Goal: Communication & Community: Answer question/provide support

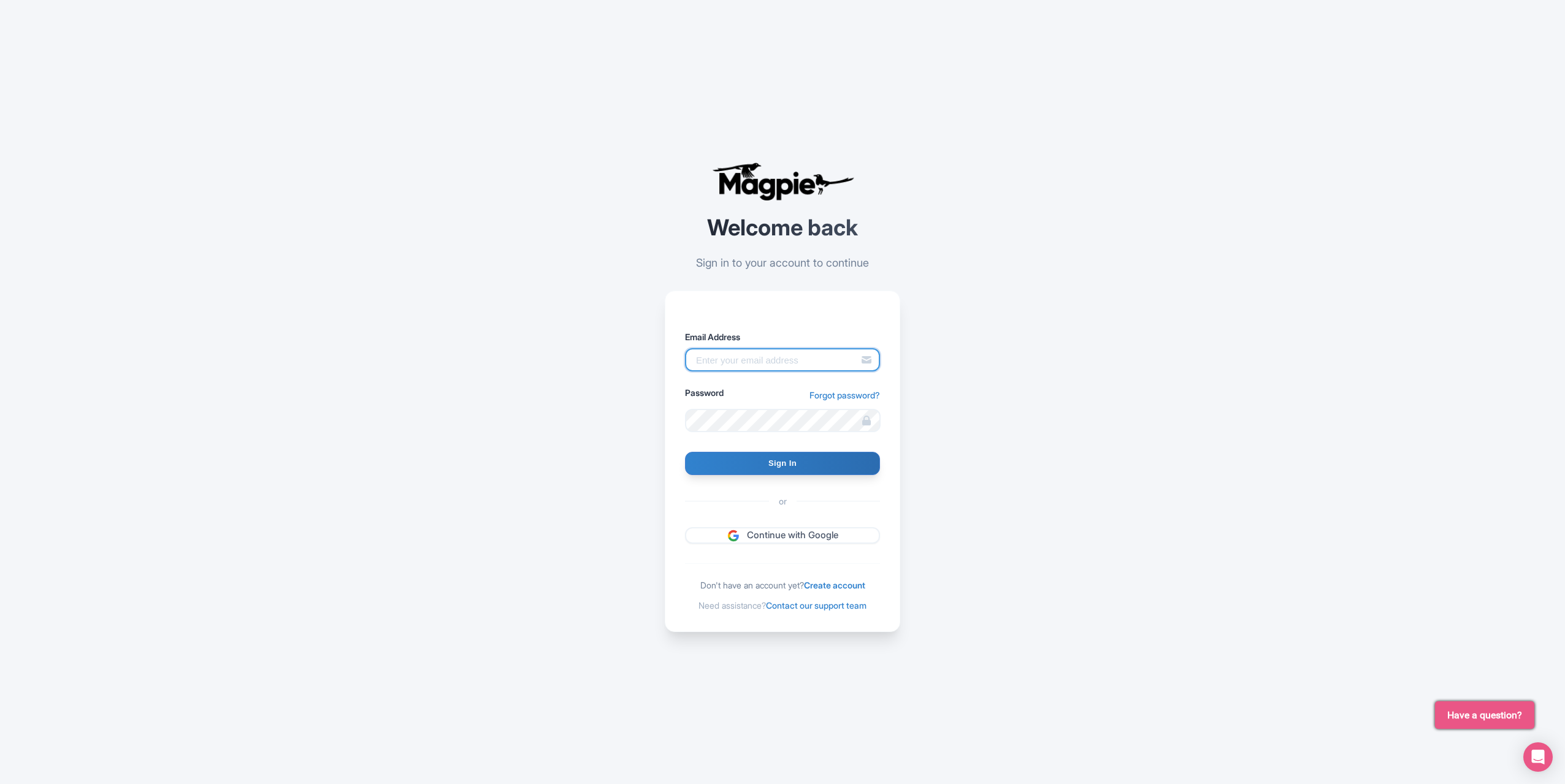
click at [757, 366] on input "Email Address" at bounding box center [782, 359] width 195 height 23
type input "benjim@mild2wildrafting.com"
type input "Signing in..."
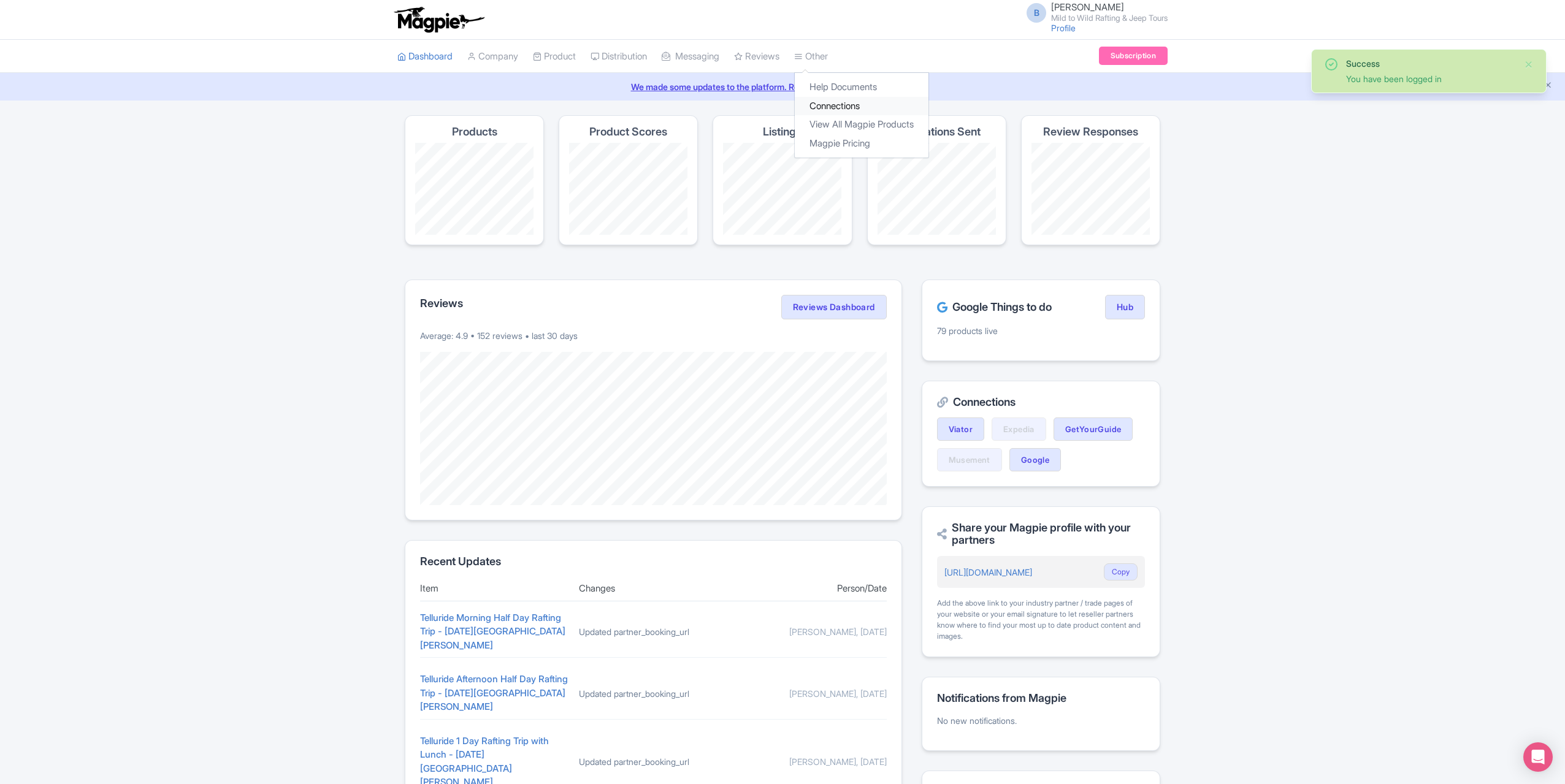
click at [848, 100] on link "Connections" at bounding box center [862, 106] width 134 height 19
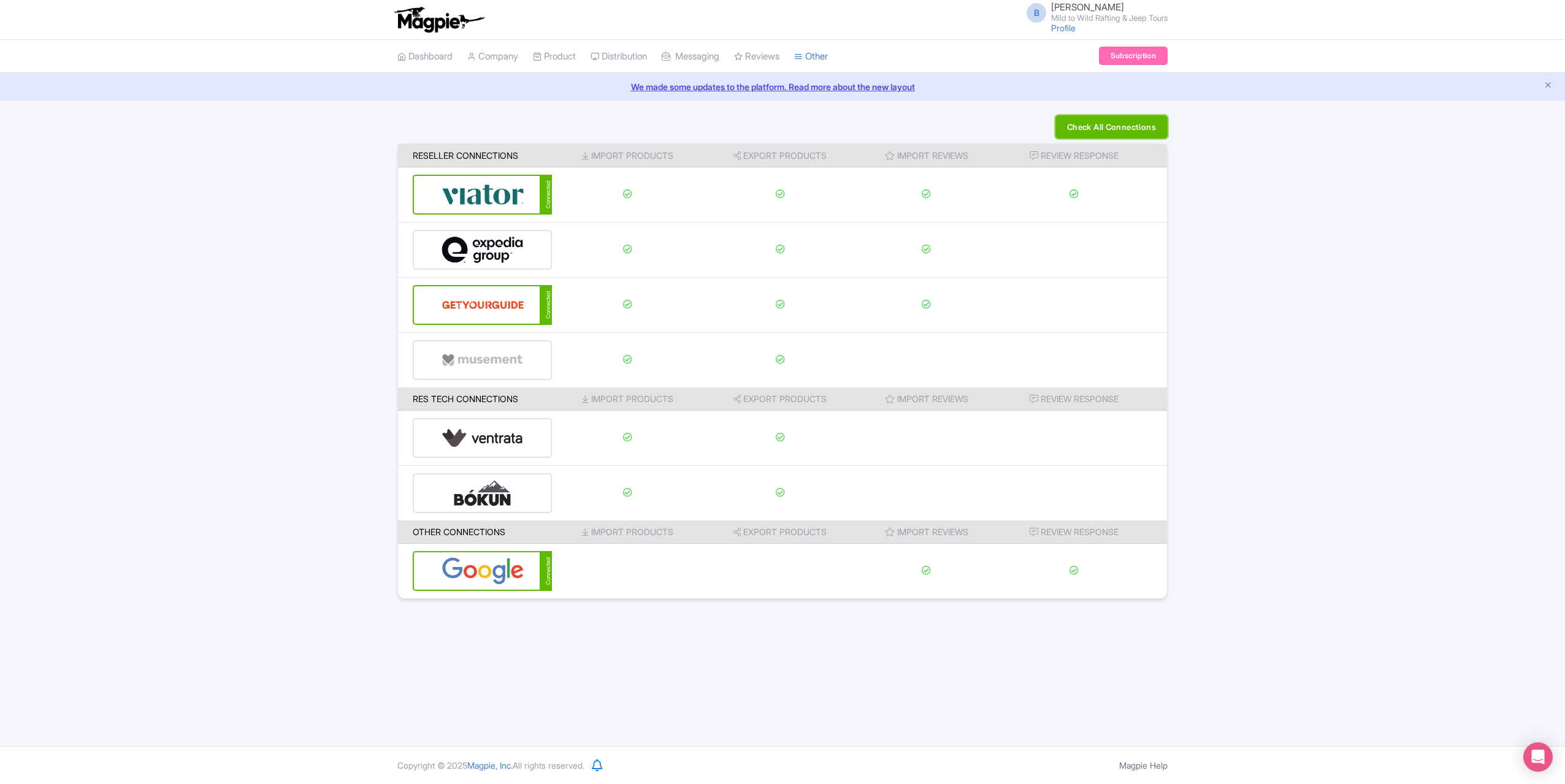
click at [1101, 129] on button "Check All Connections" at bounding box center [1111, 126] width 112 height 23
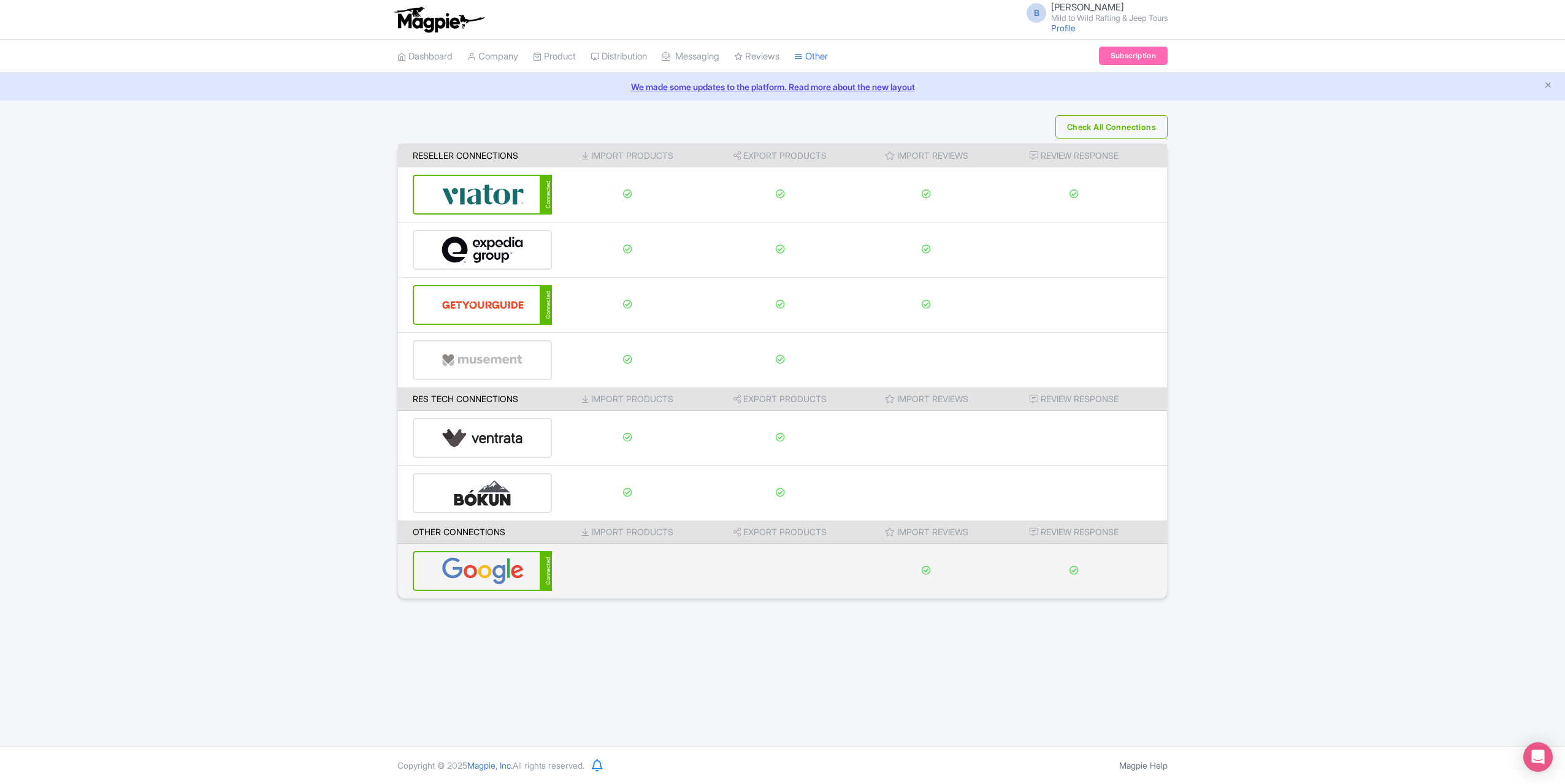
click at [459, 562] on img at bounding box center [483, 571] width 83 height 38
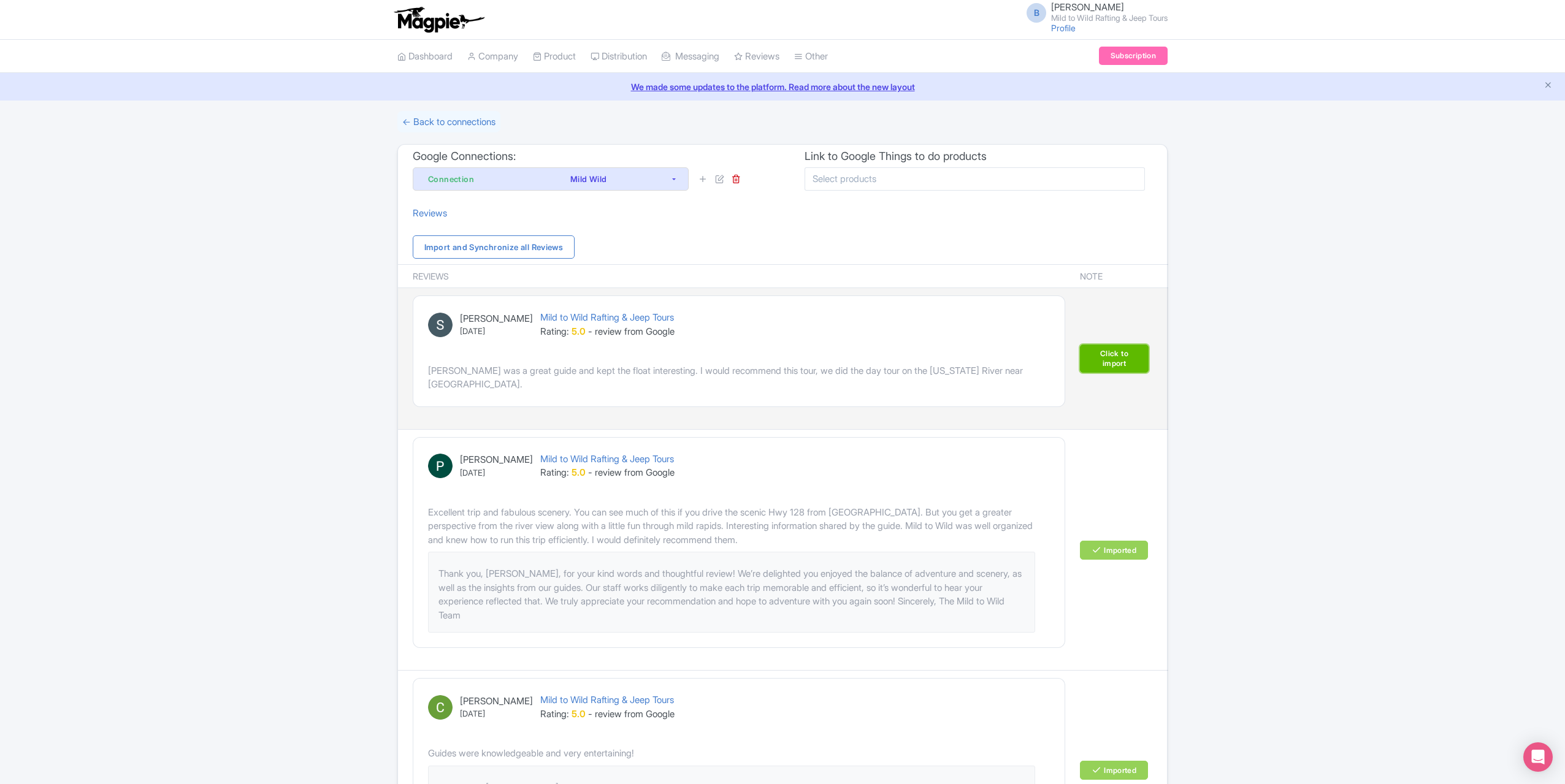
click at [1131, 345] on link "Click to import" at bounding box center [1114, 359] width 68 height 28
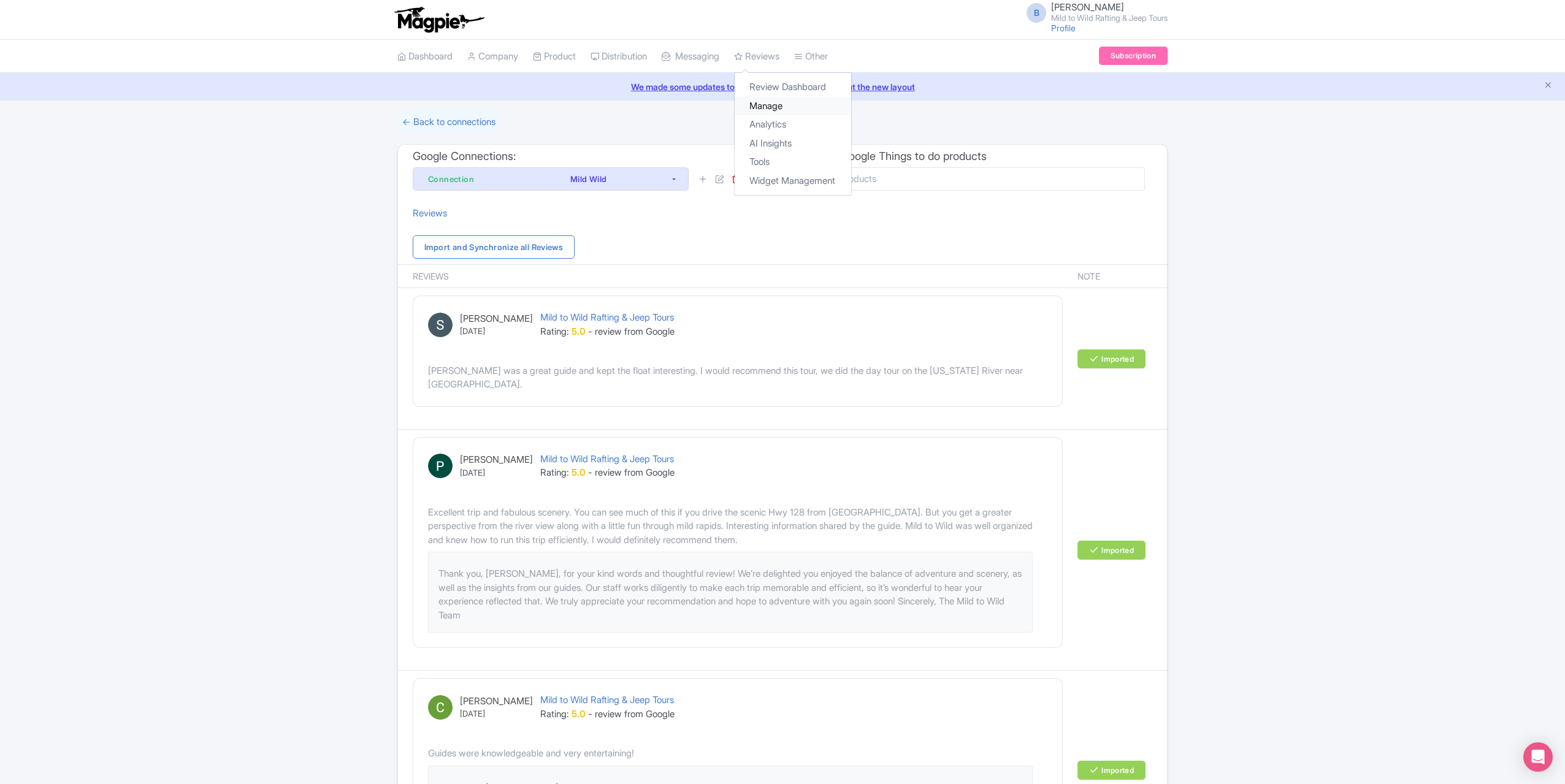
click at [795, 101] on link "Manage" at bounding box center [793, 106] width 117 height 19
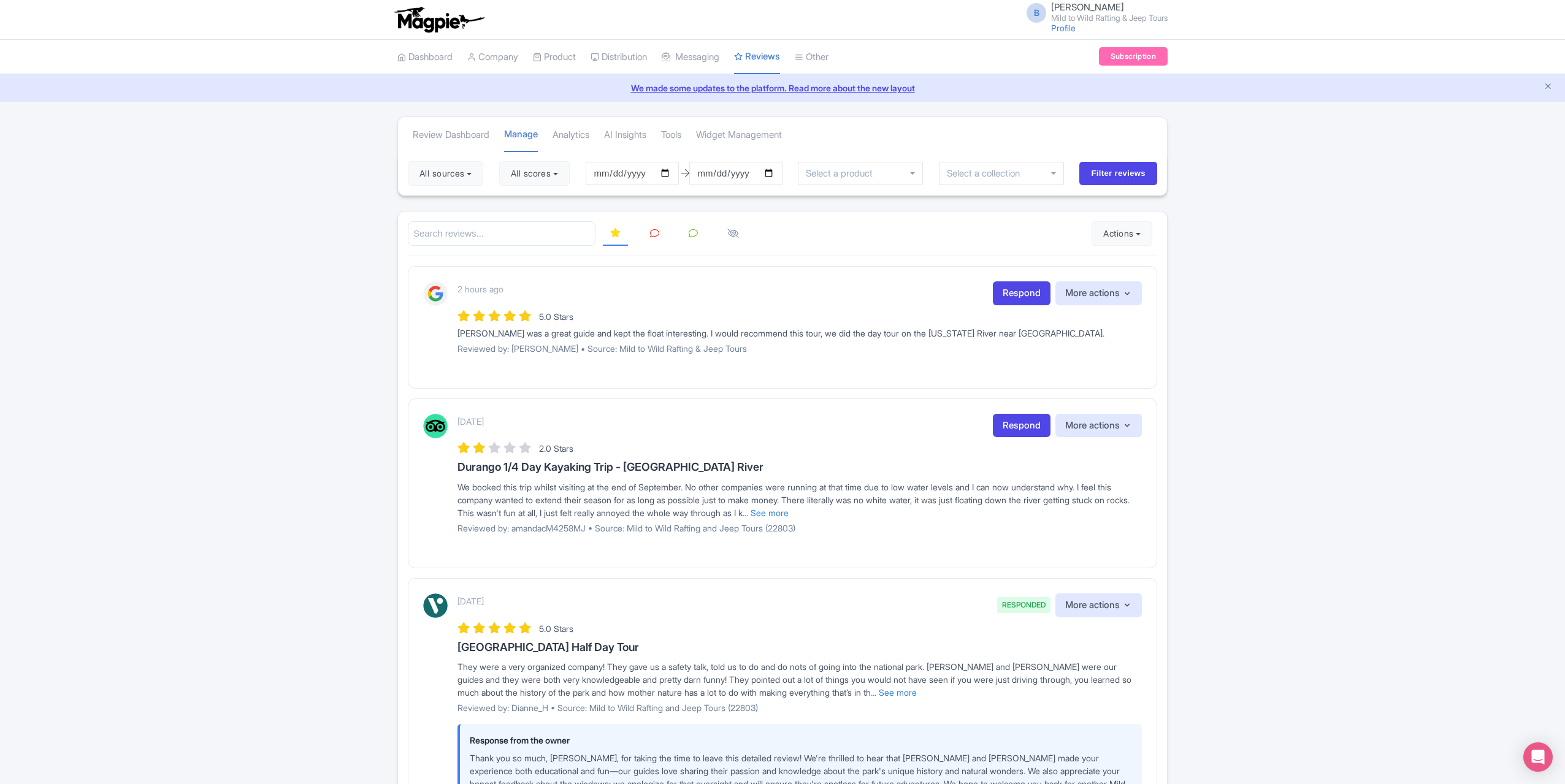
drag, startPoint x: 656, startPoint y: 230, endPoint x: 682, endPoint y: 243, distance: 29.1
click at [656, 230] on icon at bounding box center [654, 233] width 9 height 9
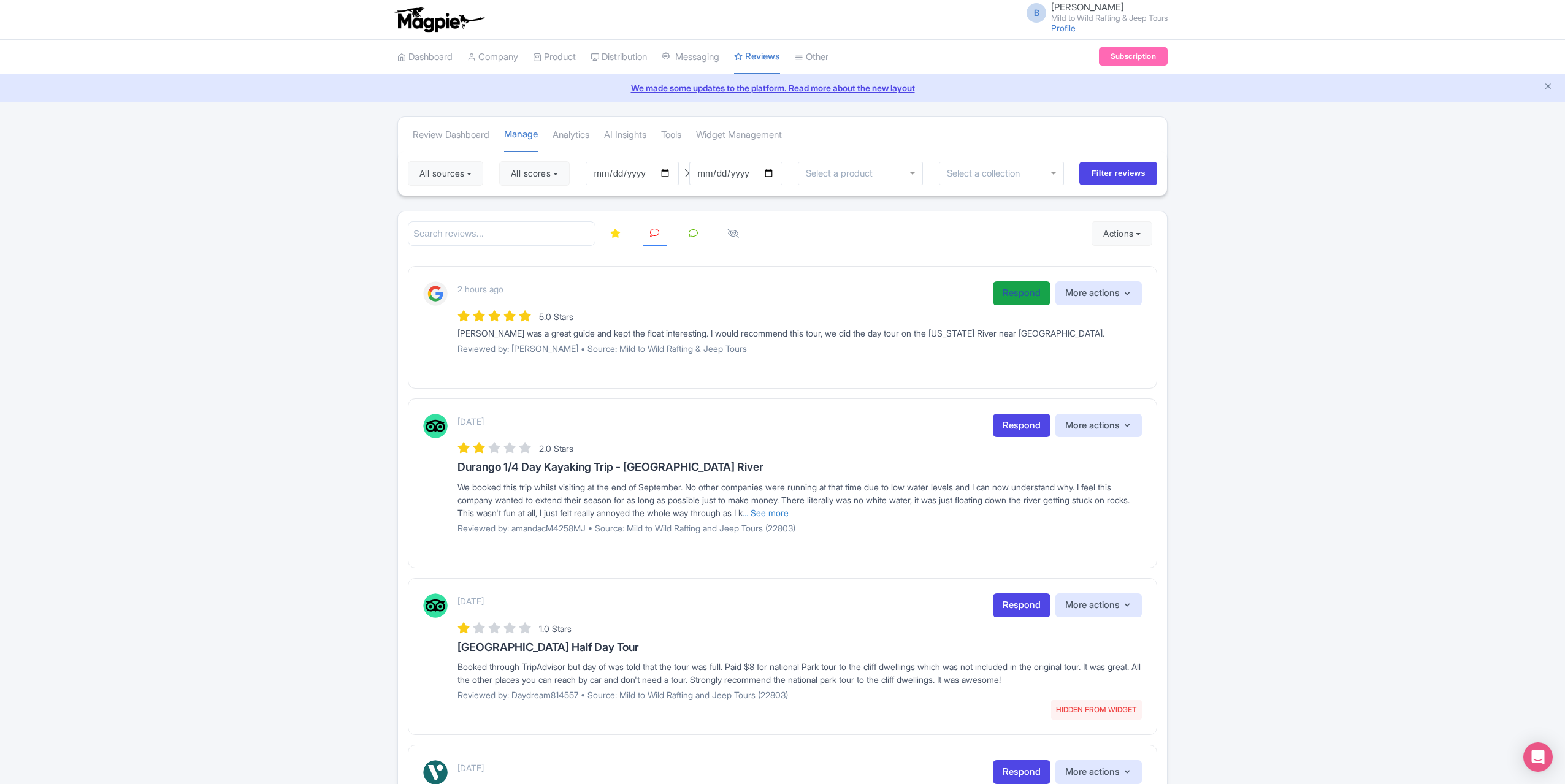
click at [1018, 299] on link "Respond" at bounding box center [1021, 293] width 58 height 24
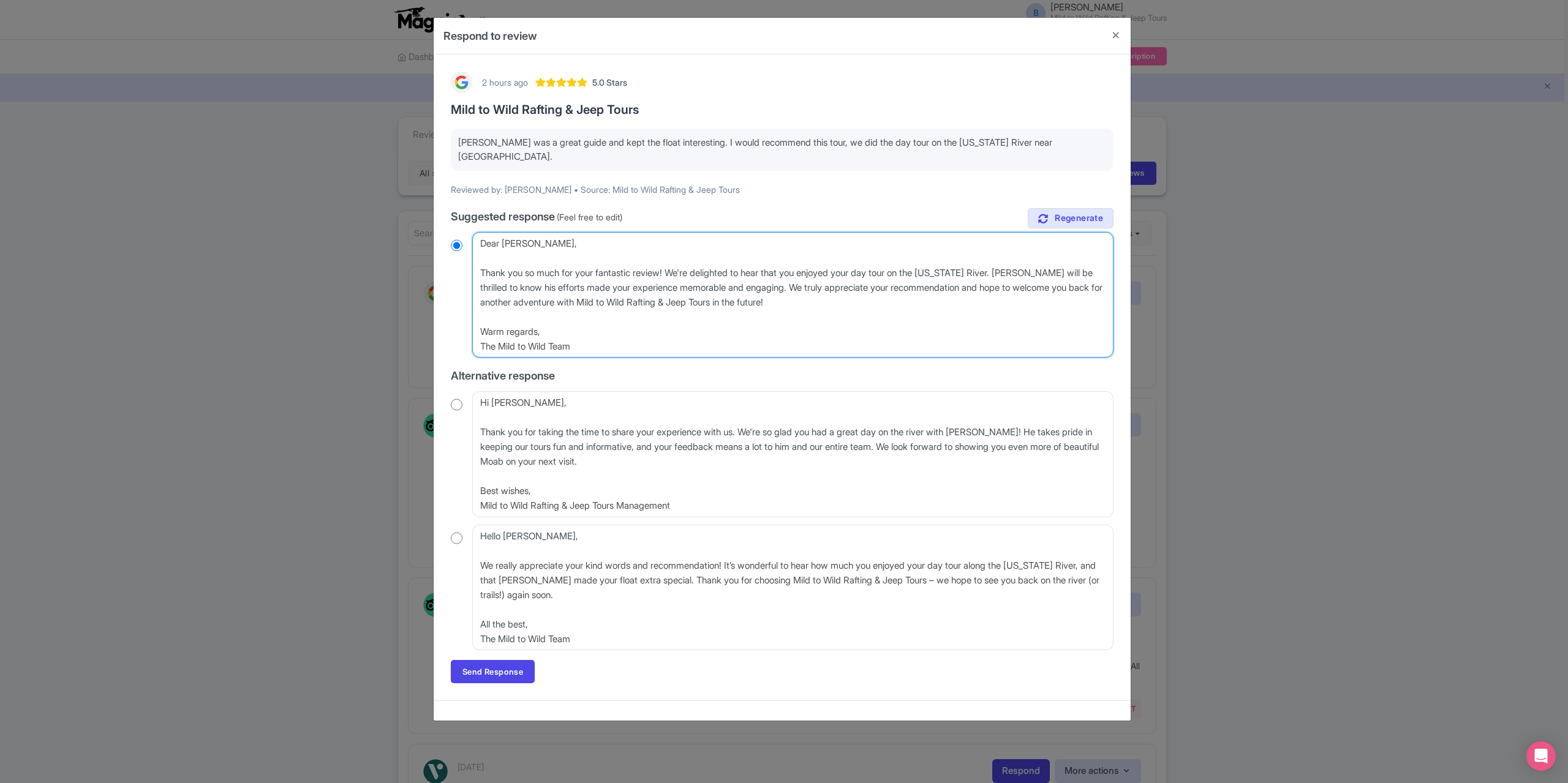
click at [482, 259] on textarea "Dear Steve, Thank you so much for your fantastic review! We're delighted to hea…" at bounding box center [793, 295] width 641 height 125
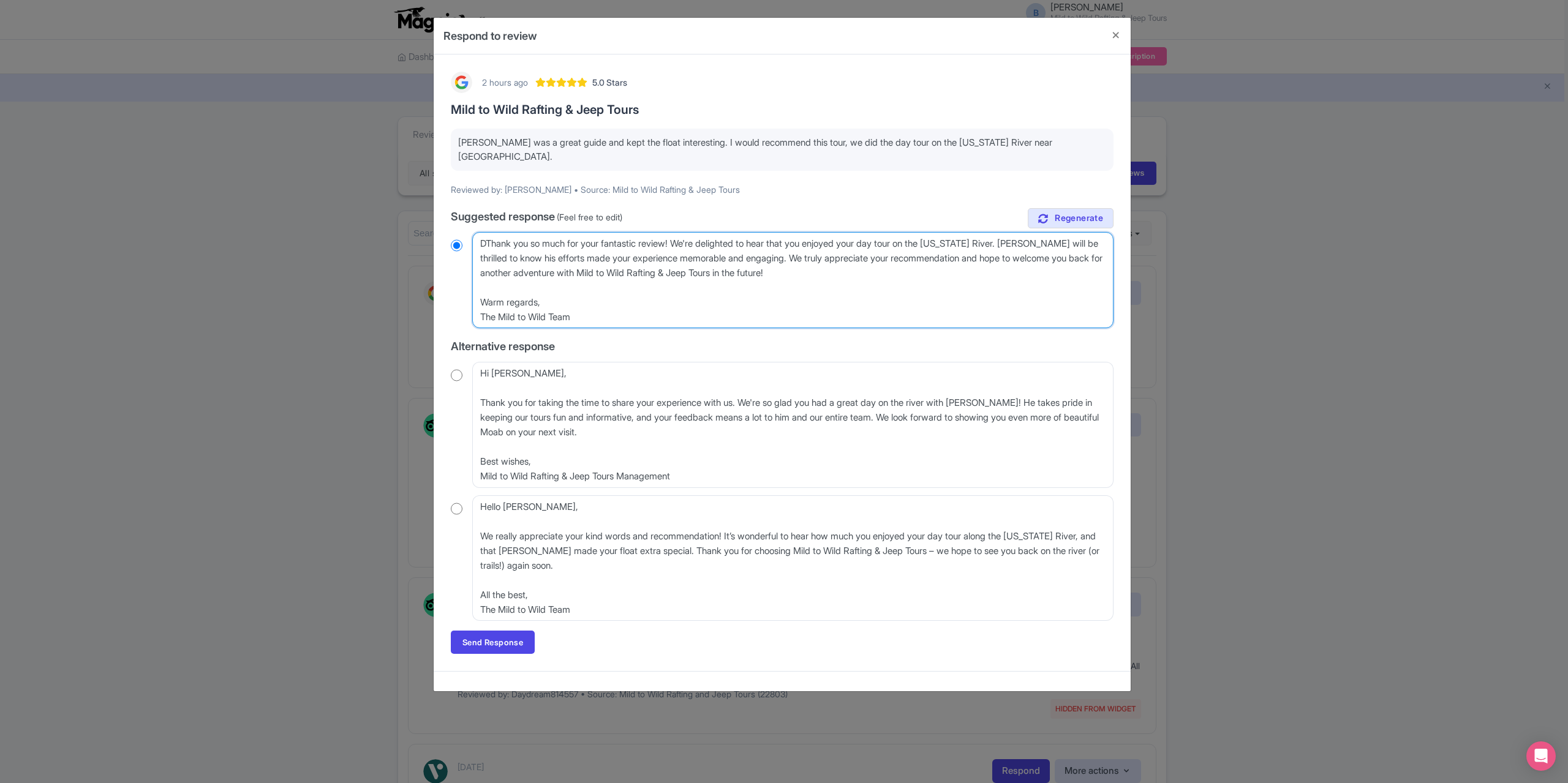
type textarea "Thank you so much for your fantastic review! We're delighted to hear that you e…"
radio input "true"
type textarea "Thank you so much for your fantastic review! We're delighted to hear that you e…"
click at [505, 630] on link "Send Response" at bounding box center [493, 642] width 84 height 23
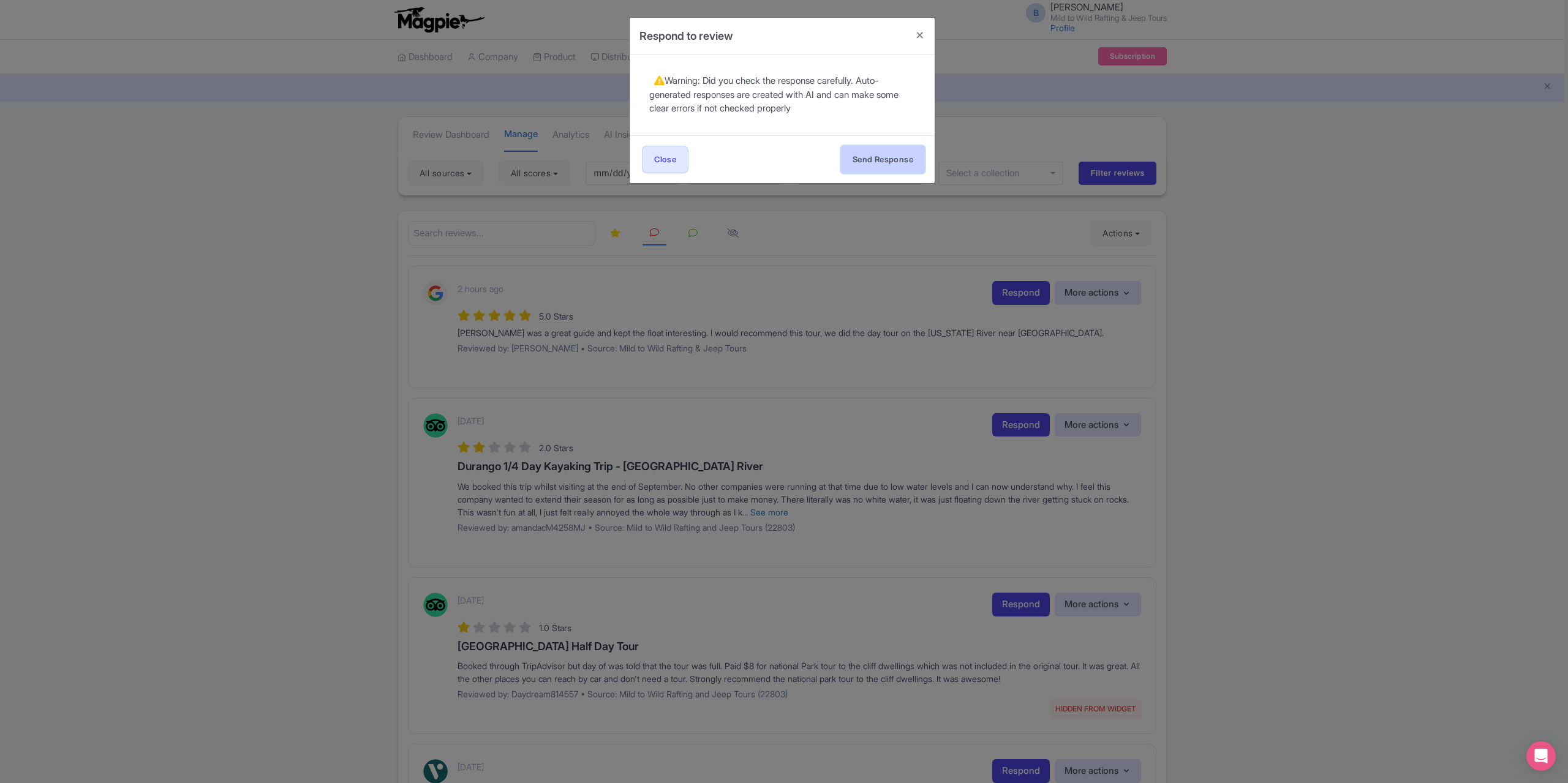
click at [864, 167] on button "Send Response" at bounding box center [883, 160] width 84 height 28
